Goal: Find specific page/section: Find specific page/section

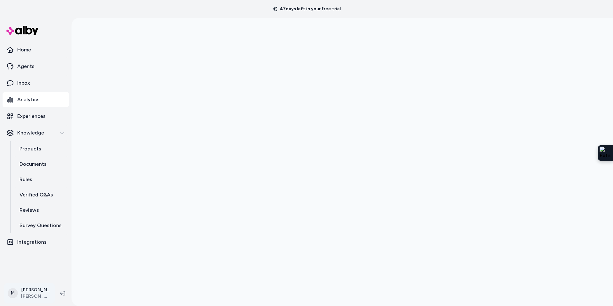
click at [33, 293] on html "47 days left in your free trial Home Agents Inbox Analytics Experiences Knowled…" at bounding box center [306, 153] width 613 height 306
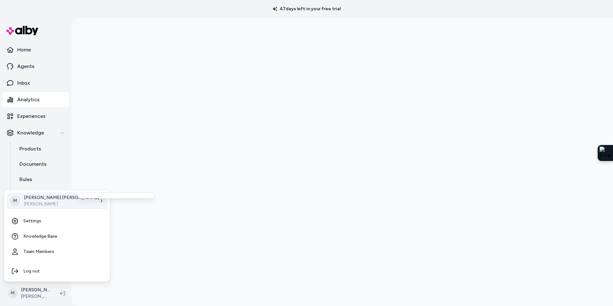
click at [46, 201] on p "[PERSON_NAME]" at bounding box center [61, 204] width 75 height 6
click at [57, 199] on div "M [PERSON_NAME] [PERSON_NAME]" at bounding box center [57, 200] width 101 height 17
click at [27, 294] on html "47 days left in your free trial Home Agents Inbox Analytics Experiences Knowled…" at bounding box center [306, 153] width 613 height 306
click at [103, 252] on link "At Home" at bounding box center [115, 248] width 71 height 15
